Goal: Transaction & Acquisition: Purchase product/service

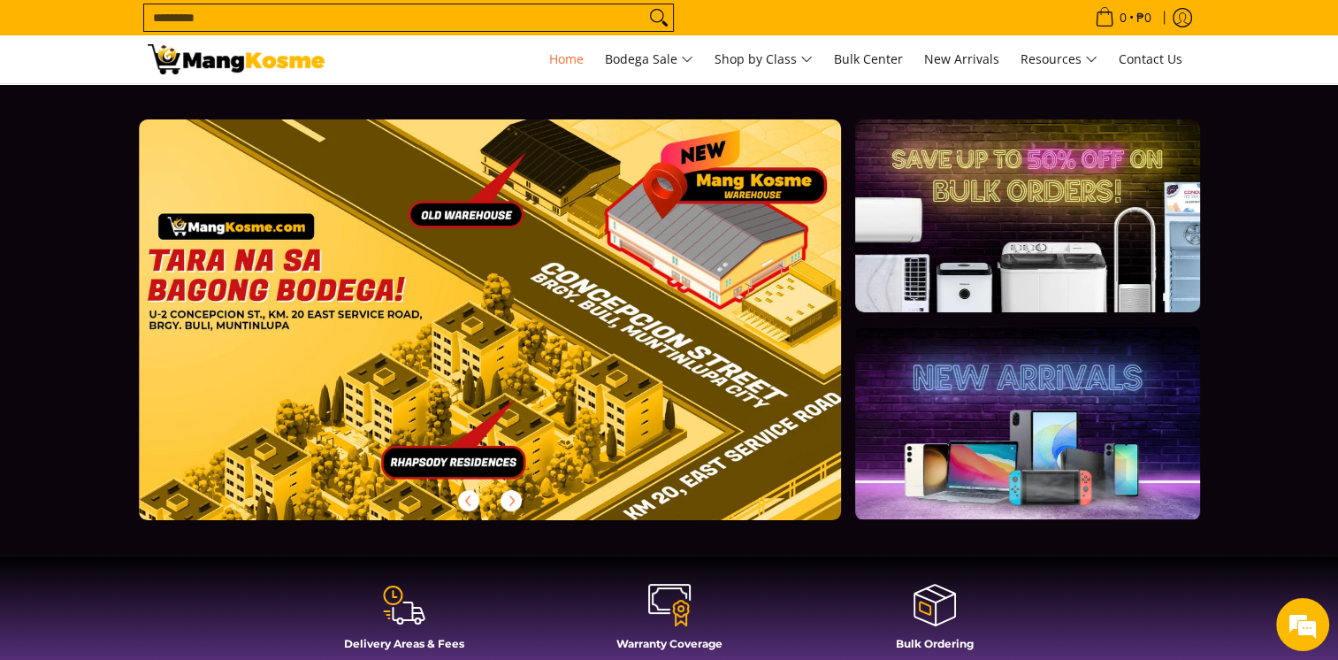
click at [538, 26] on input "Search..." at bounding box center [394, 17] width 500 height 27
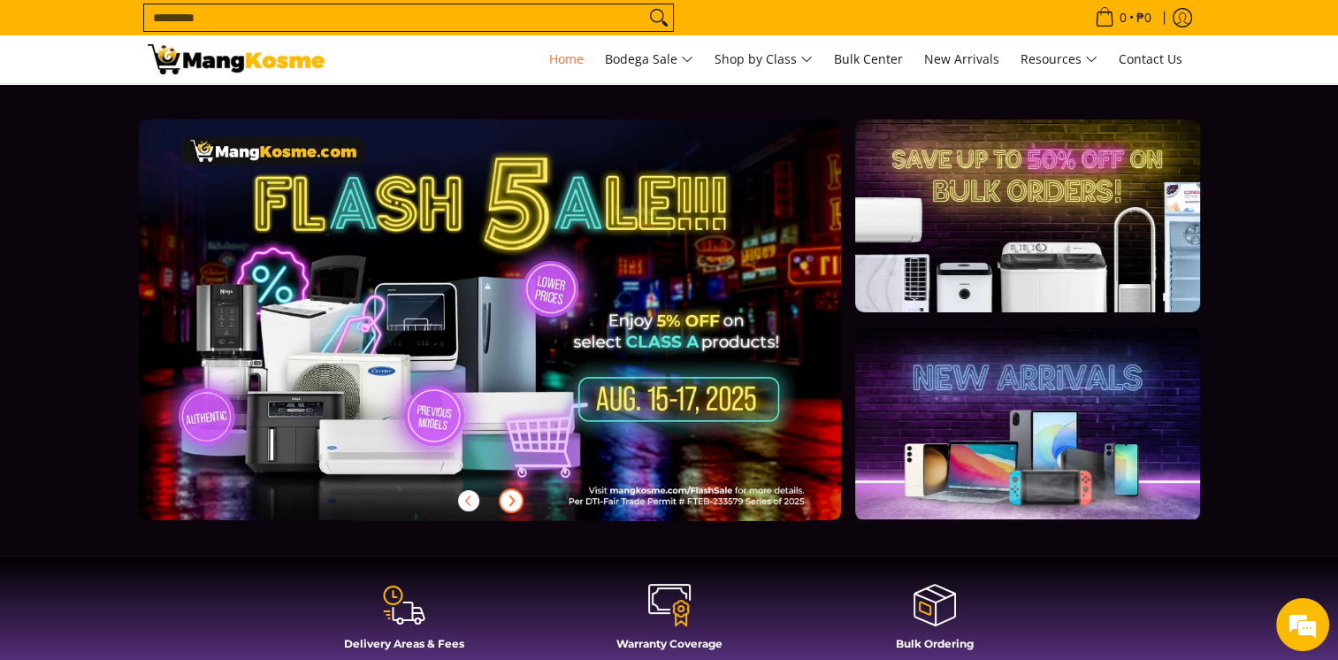
click at [509, 498] on icon "Next" at bounding box center [511, 500] width 14 height 14
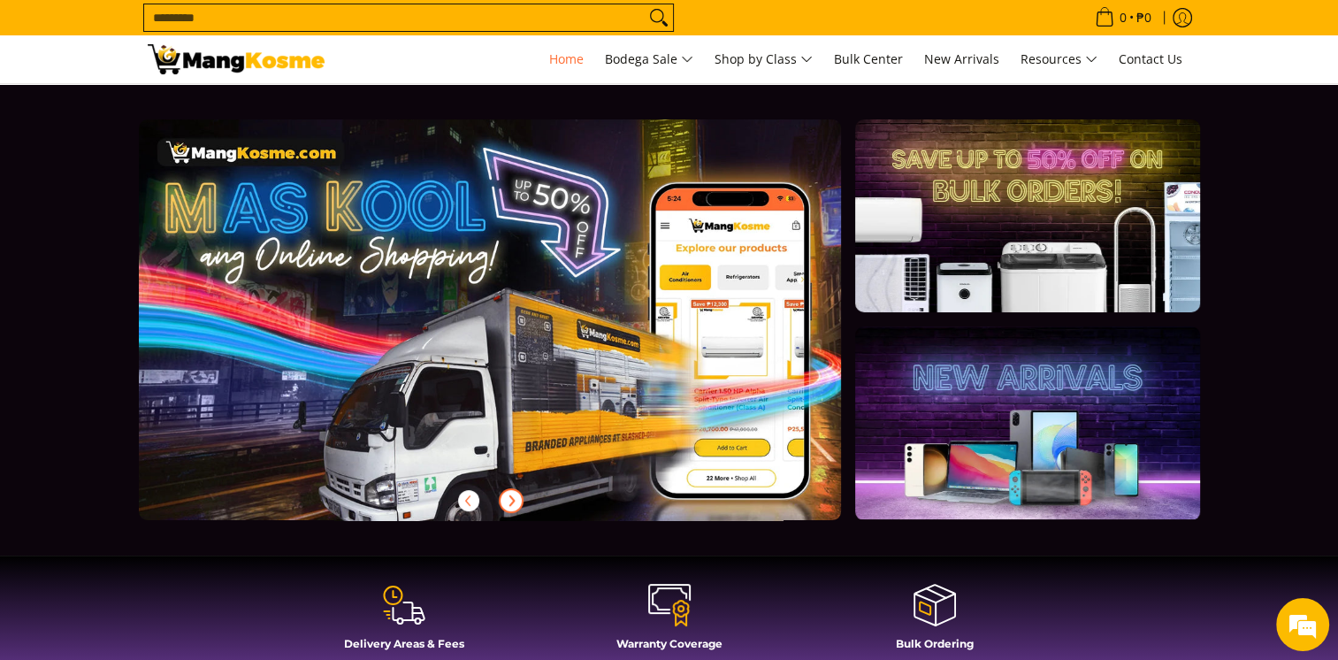
click at [509, 498] on icon "Next" at bounding box center [511, 500] width 14 height 14
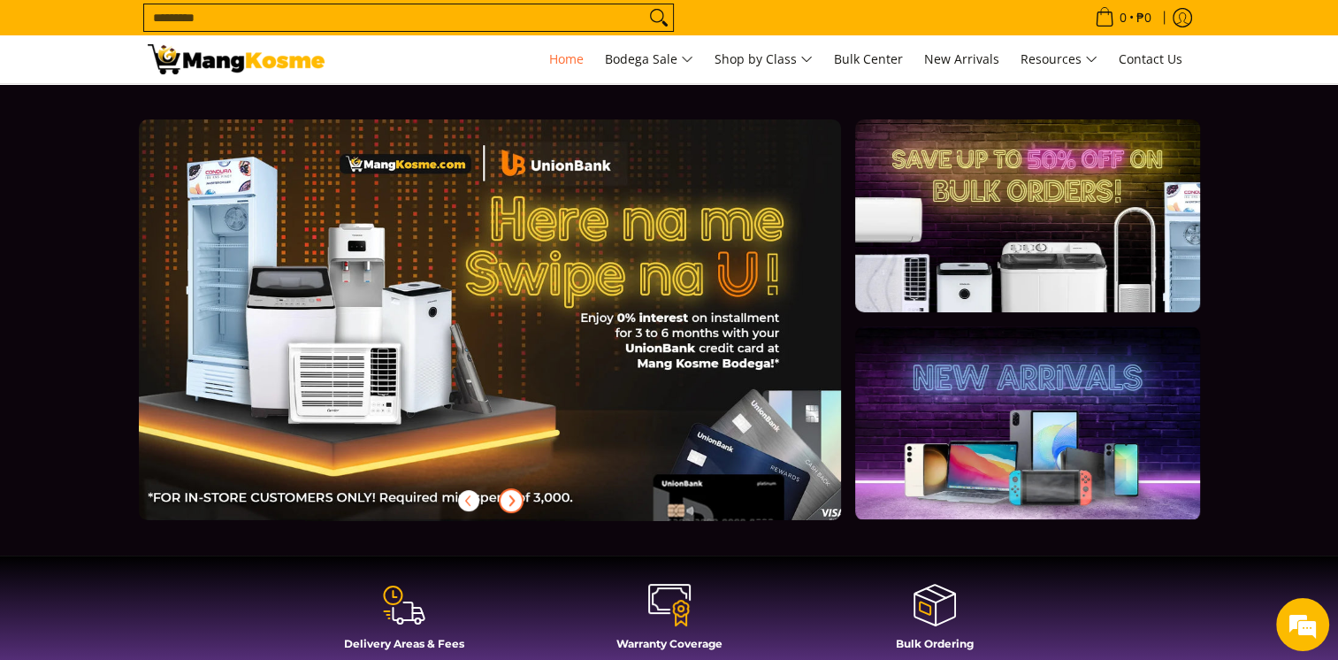
click at [509, 498] on icon "Next" at bounding box center [511, 500] width 14 height 14
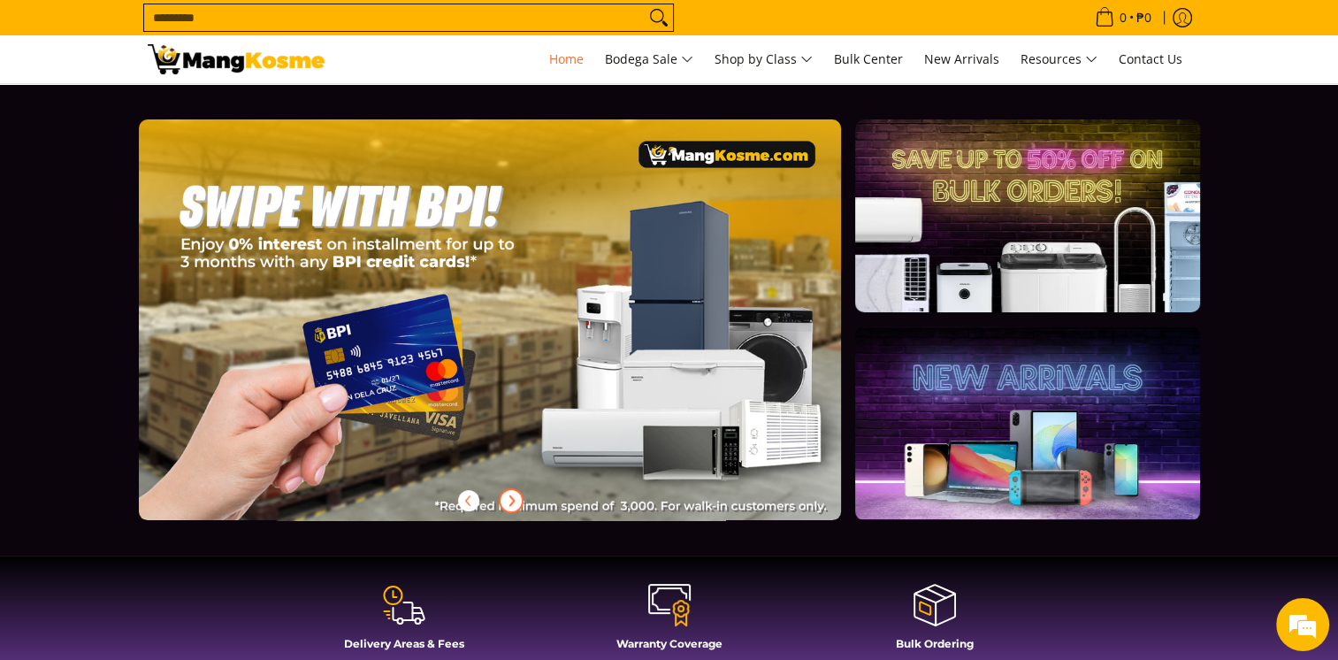
click at [509, 498] on icon "Next" at bounding box center [511, 500] width 14 height 14
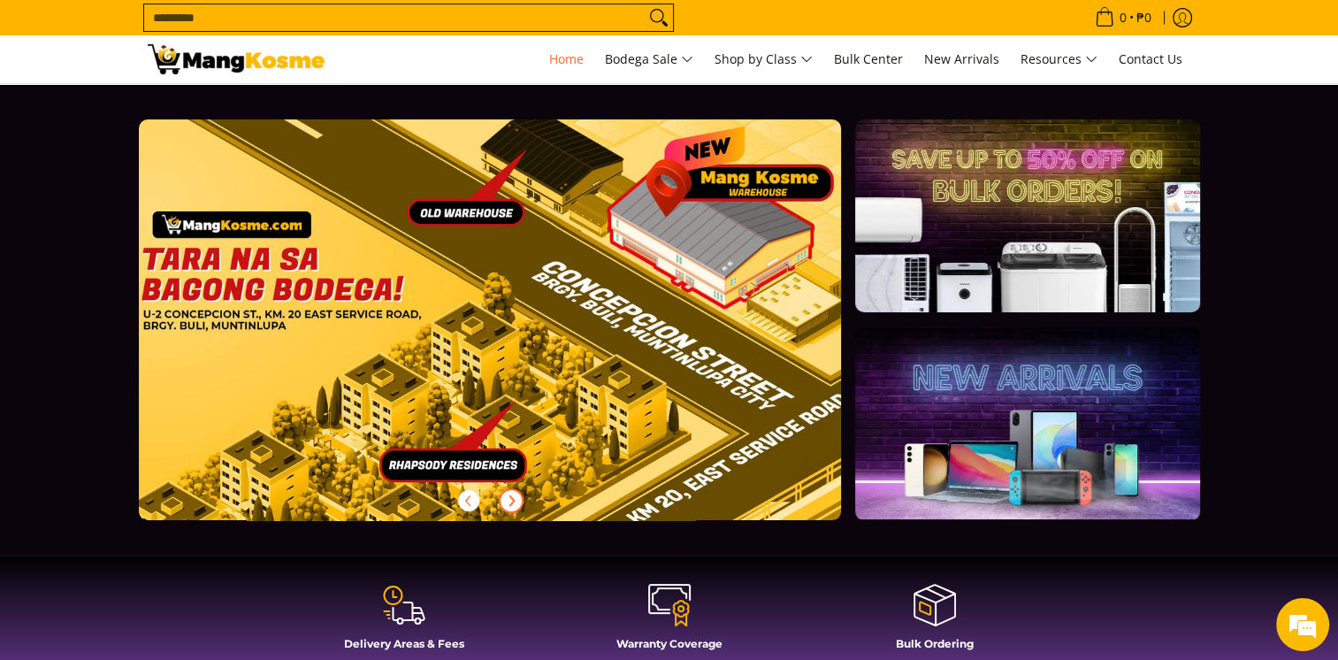
click at [509, 498] on icon "Next" at bounding box center [511, 500] width 14 height 14
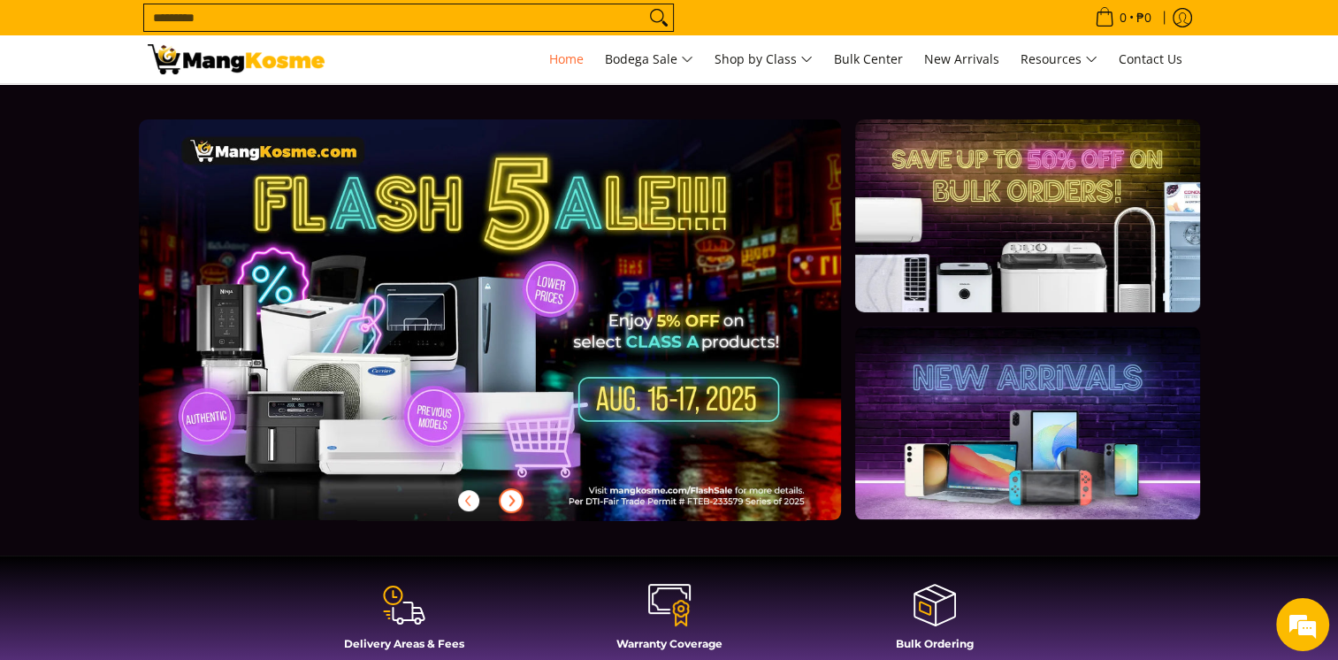
click at [524, 363] on link at bounding box center [518, 333] width 759 height 429
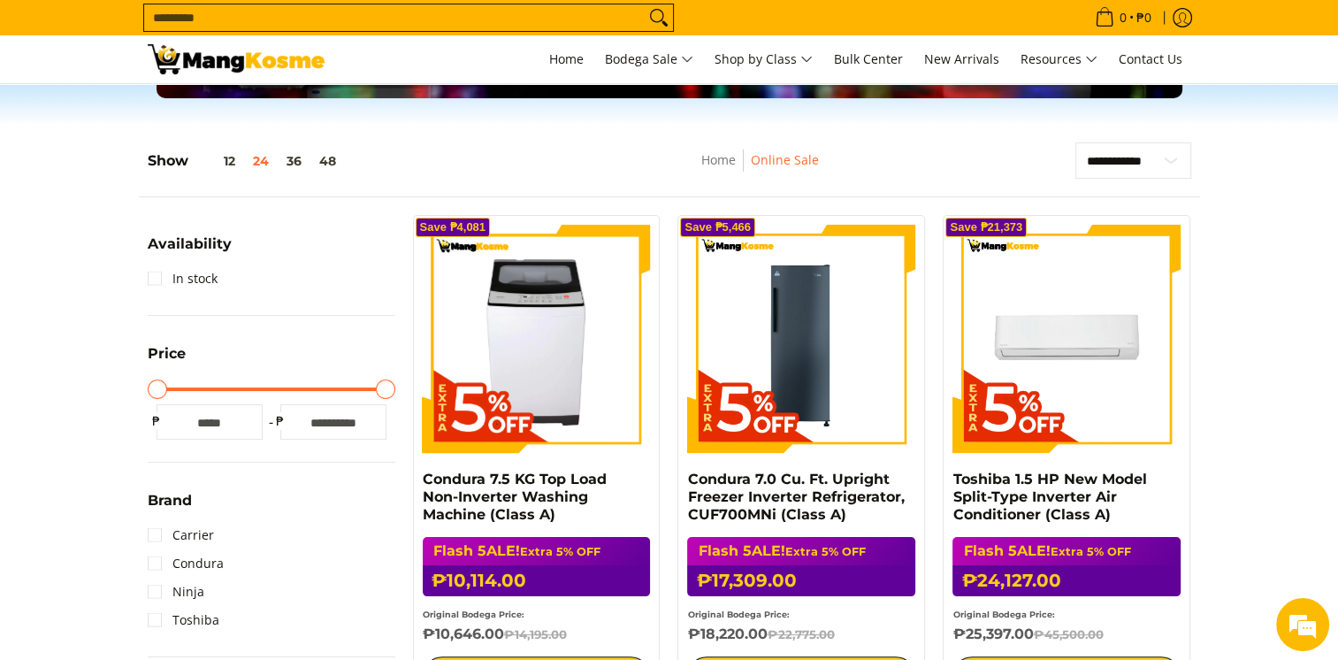
scroll to position [88, 0]
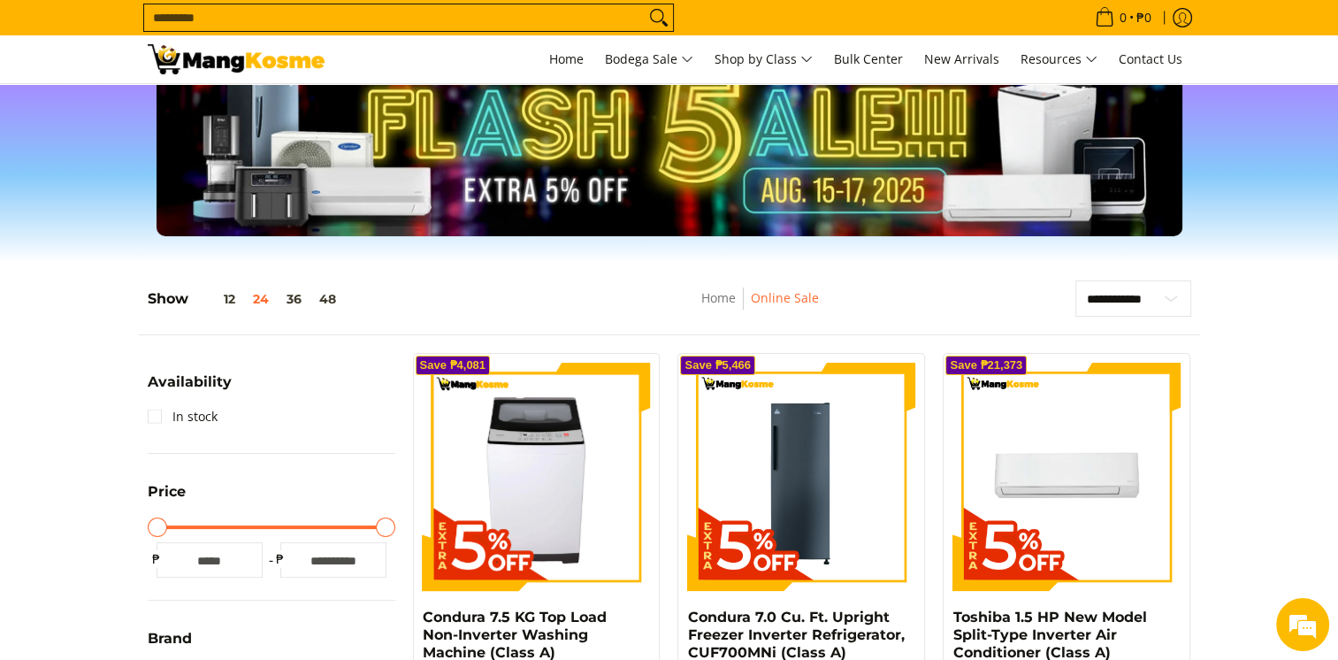
click at [431, 17] on input "Search..." at bounding box center [394, 17] width 500 height 27
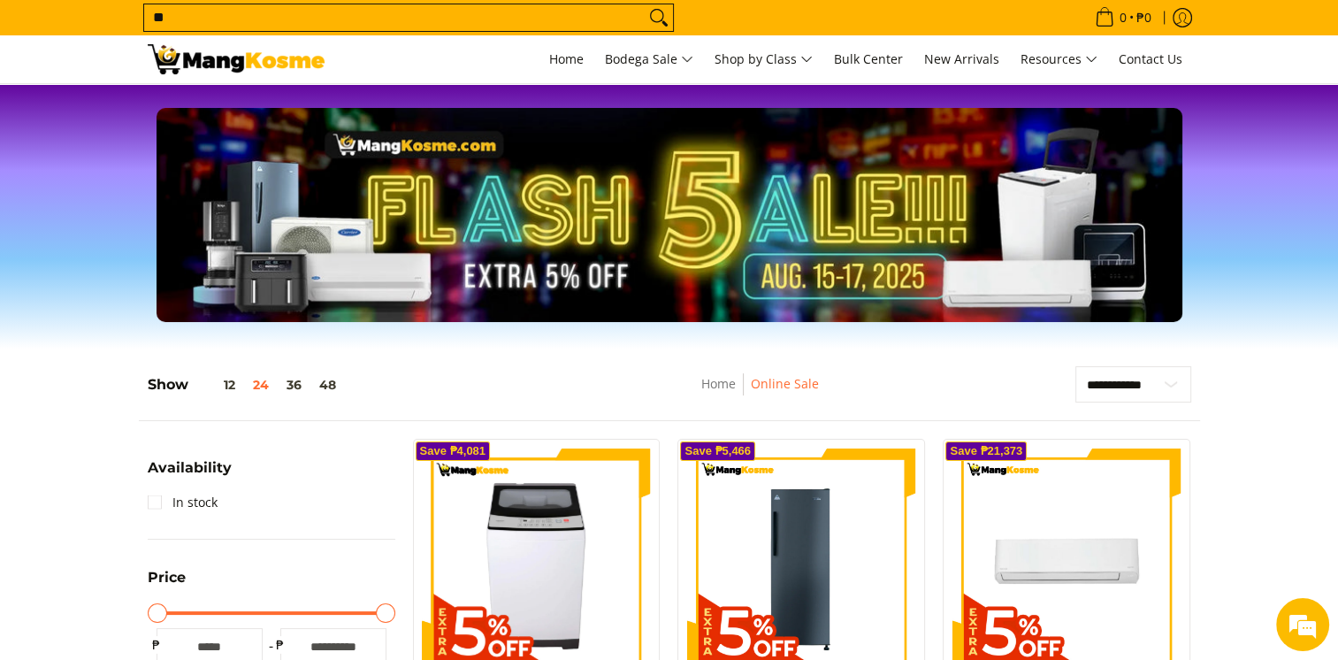
scroll to position [0, 0]
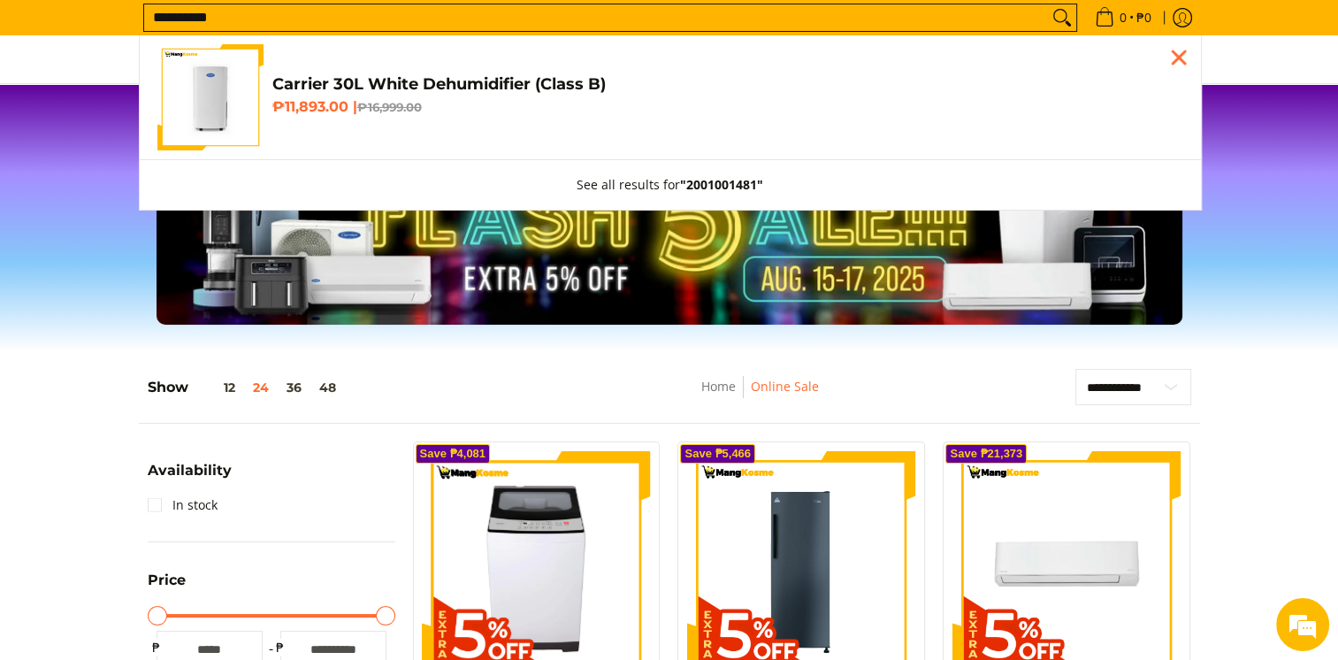
type input "**********"
click at [492, 82] on h4 "Carrier 30L White Dehumidifier (Class B)" at bounding box center [727, 84] width 911 height 20
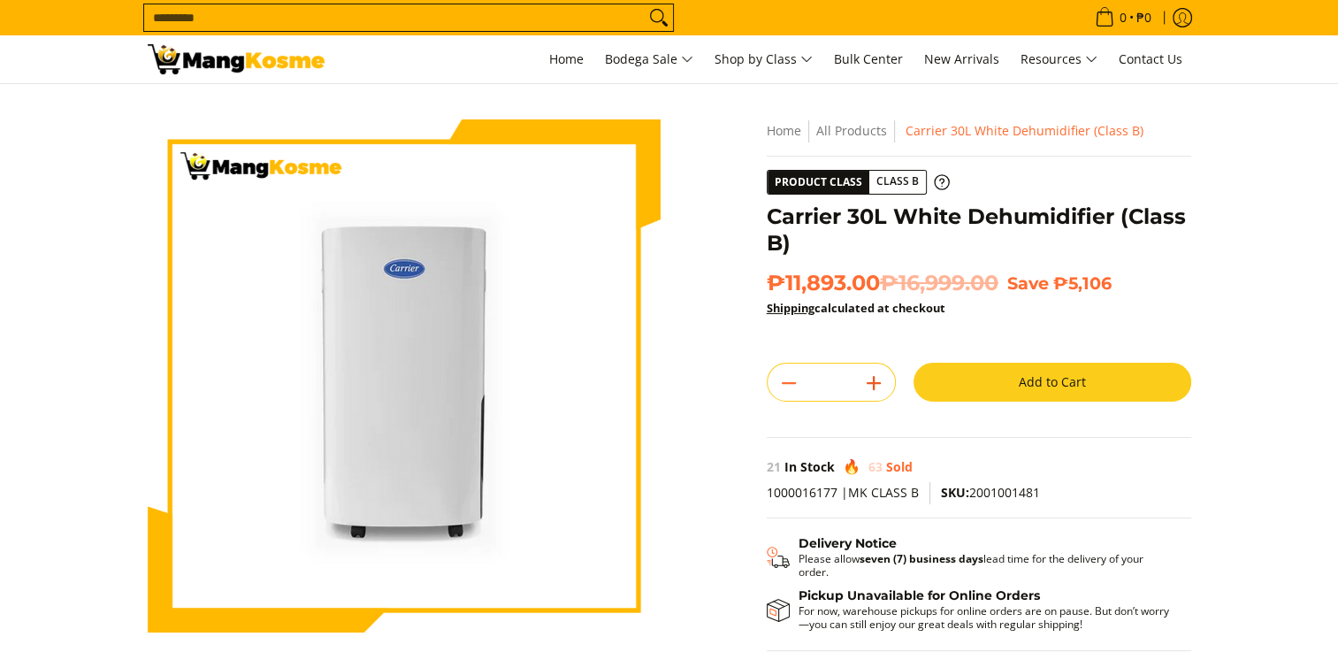
click at [881, 381] on icon "Add" at bounding box center [873, 382] width 25 height 25
type input "*"
click at [979, 388] on button "Add to Cart" at bounding box center [1052, 381] width 278 height 39
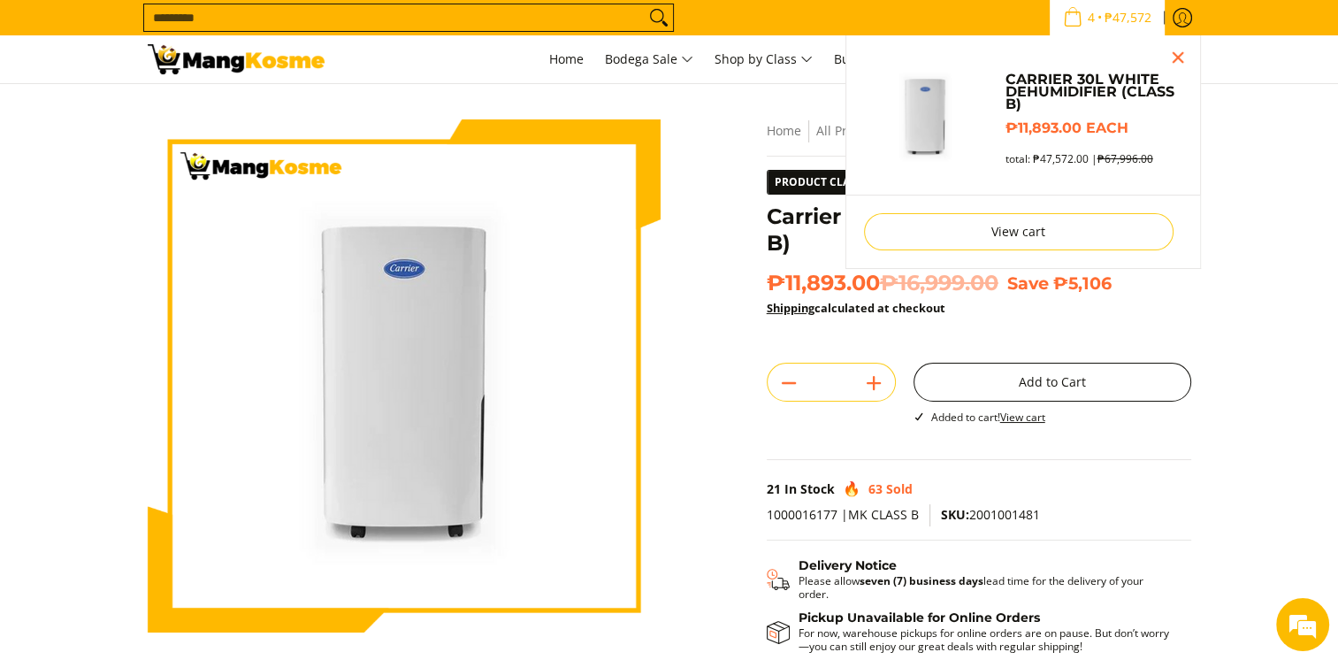
click at [976, 379] on button "Add to Cart" at bounding box center [1052, 381] width 278 height 39
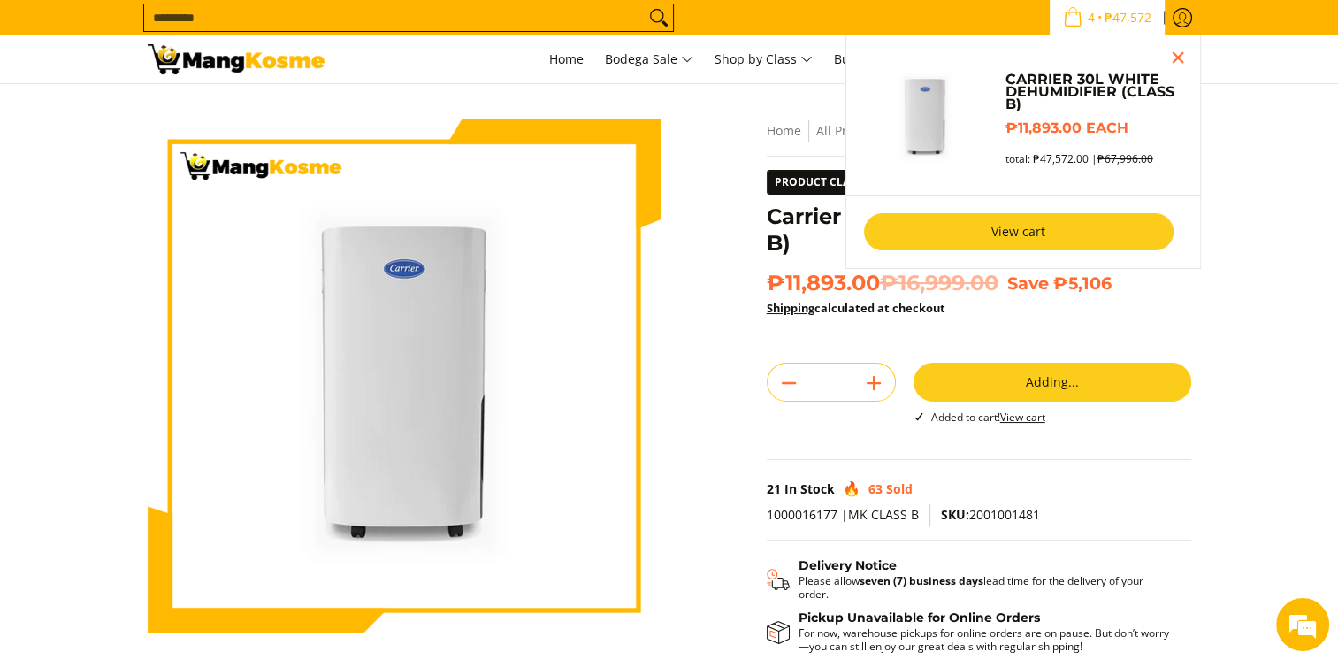
click at [1022, 235] on link "View cart" at bounding box center [1018, 231] width 309 height 37
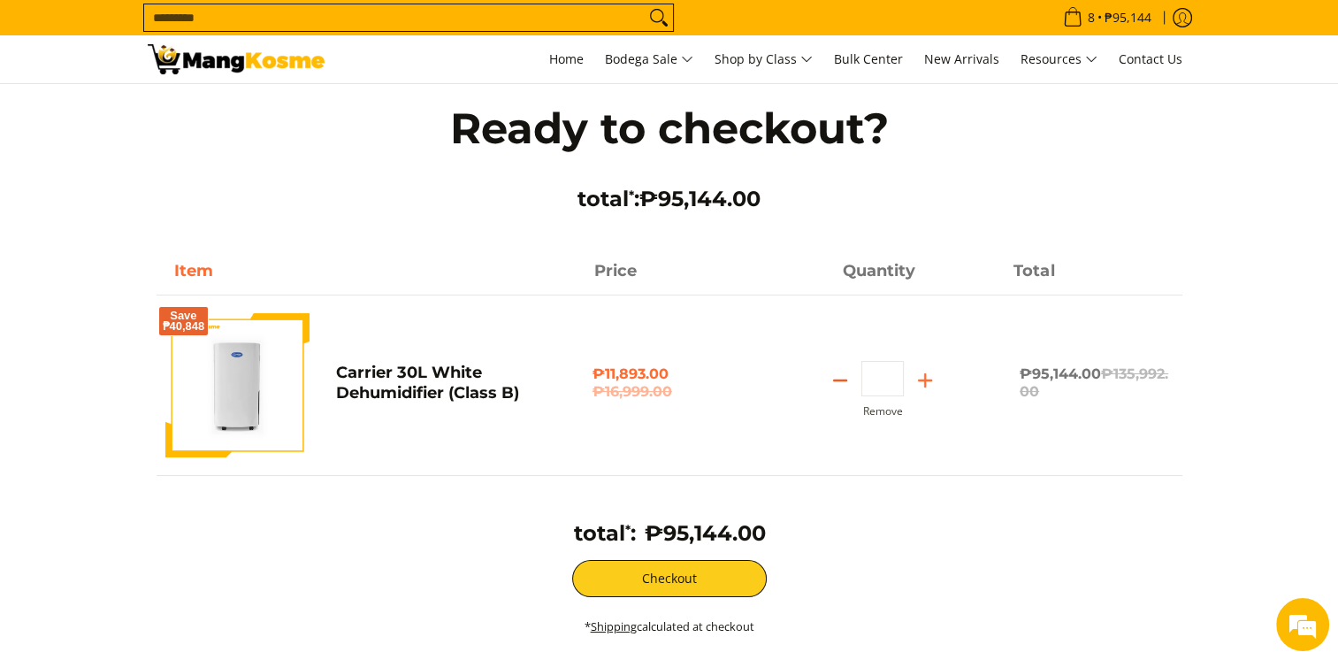
click at [846, 385] on icon "Subtract" at bounding box center [839, 380] width 25 height 25
type input "*"
click at [846, 385] on icon "Subtract" at bounding box center [839, 380] width 25 height 25
type input "*"
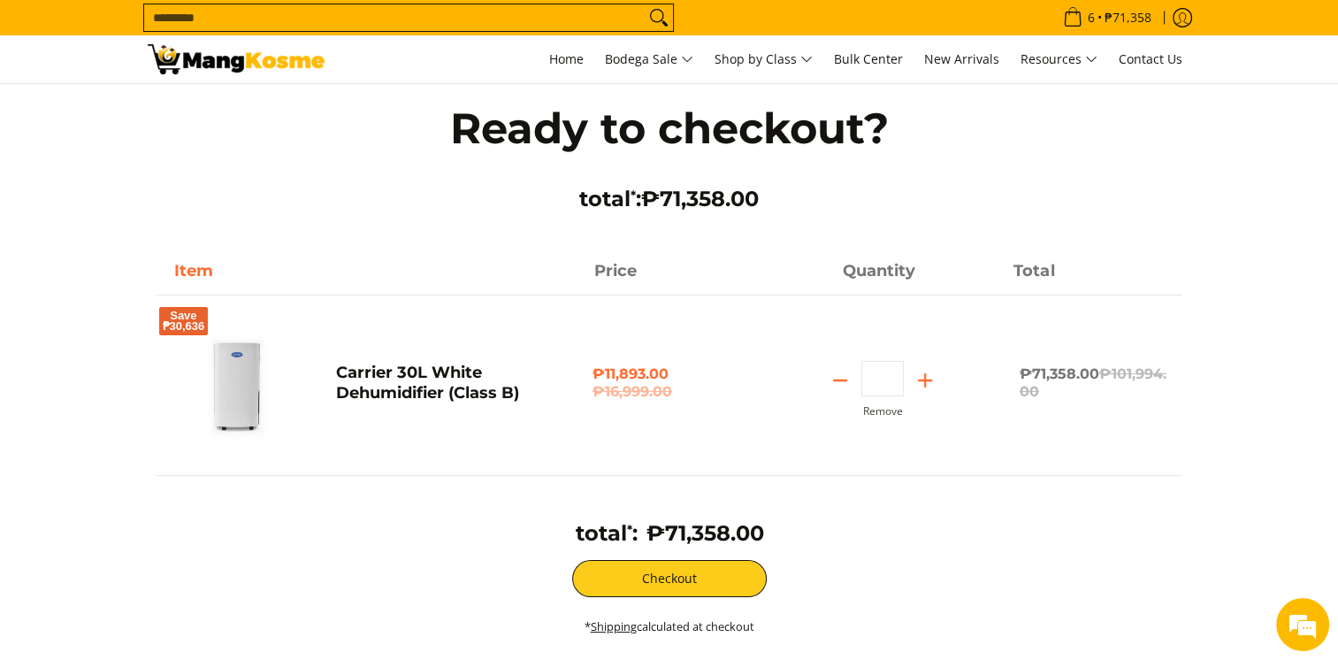
click at [846, 385] on icon "Subtract" at bounding box center [839, 380] width 25 height 25
type input "*"
click at [846, 385] on icon "Subtract" at bounding box center [839, 380] width 25 height 25
type input "*"
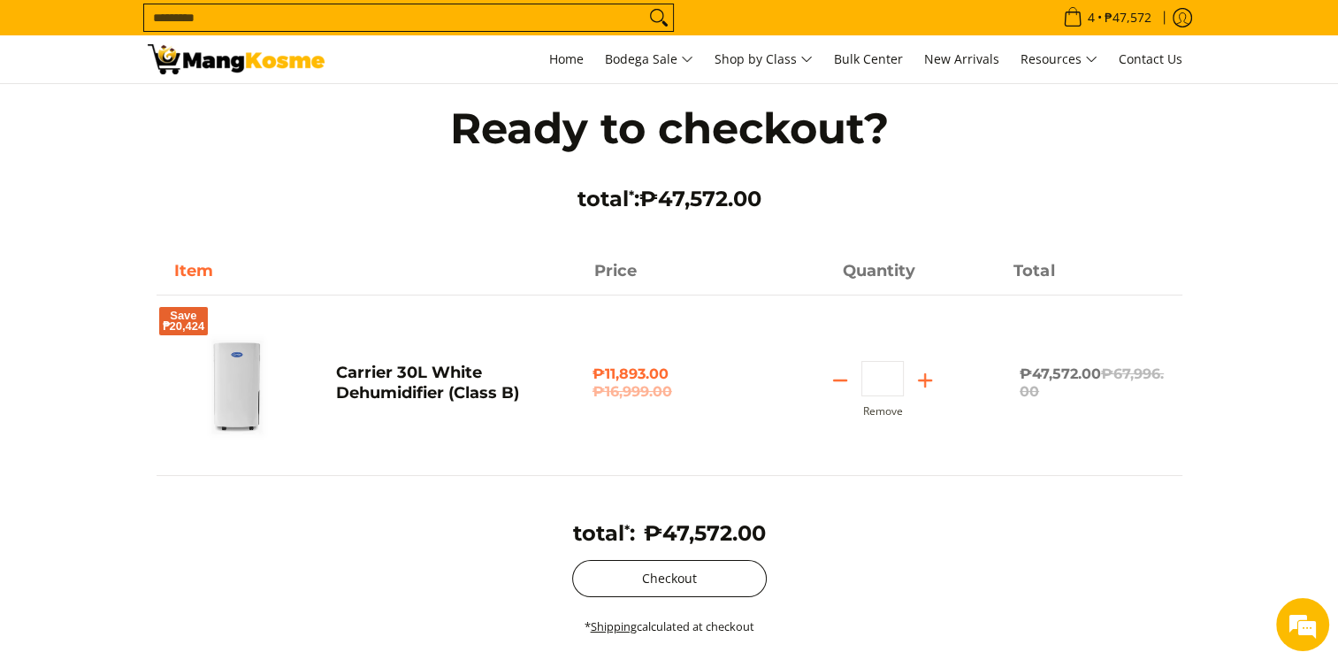
click at [715, 572] on button "Checkout" at bounding box center [669, 578] width 194 height 37
